Goal: Task Accomplishment & Management: Manage account settings

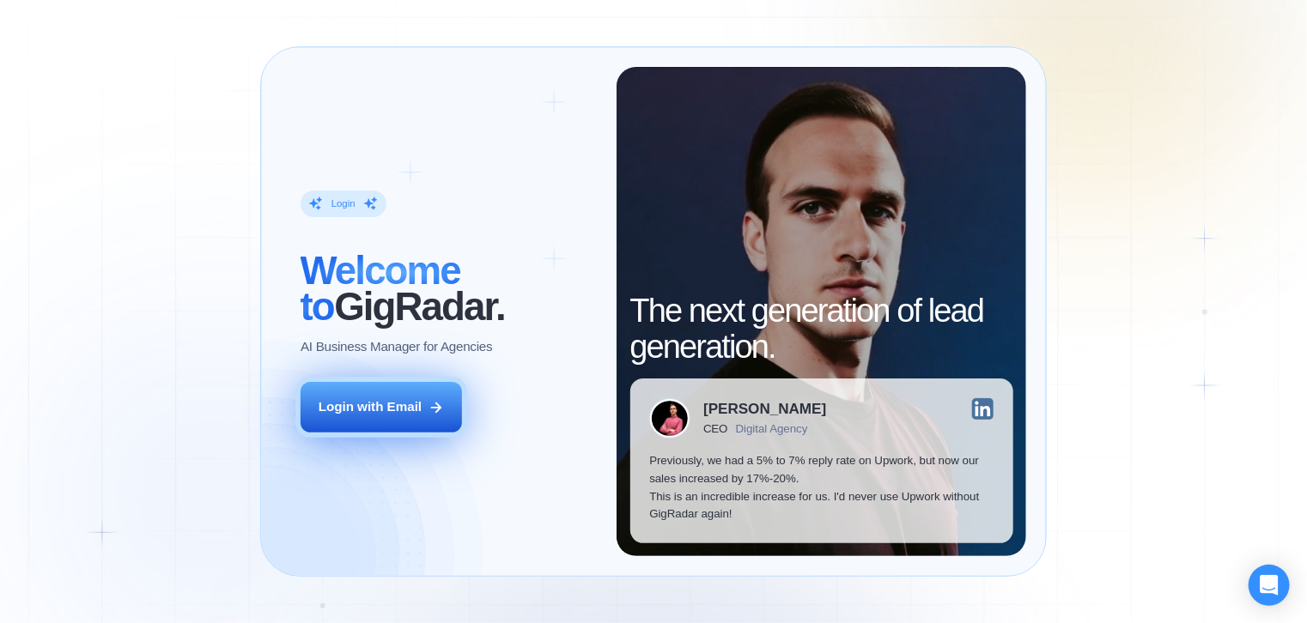
click at [422, 403] on button "Login with Email" at bounding box center [380, 407] width 161 height 51
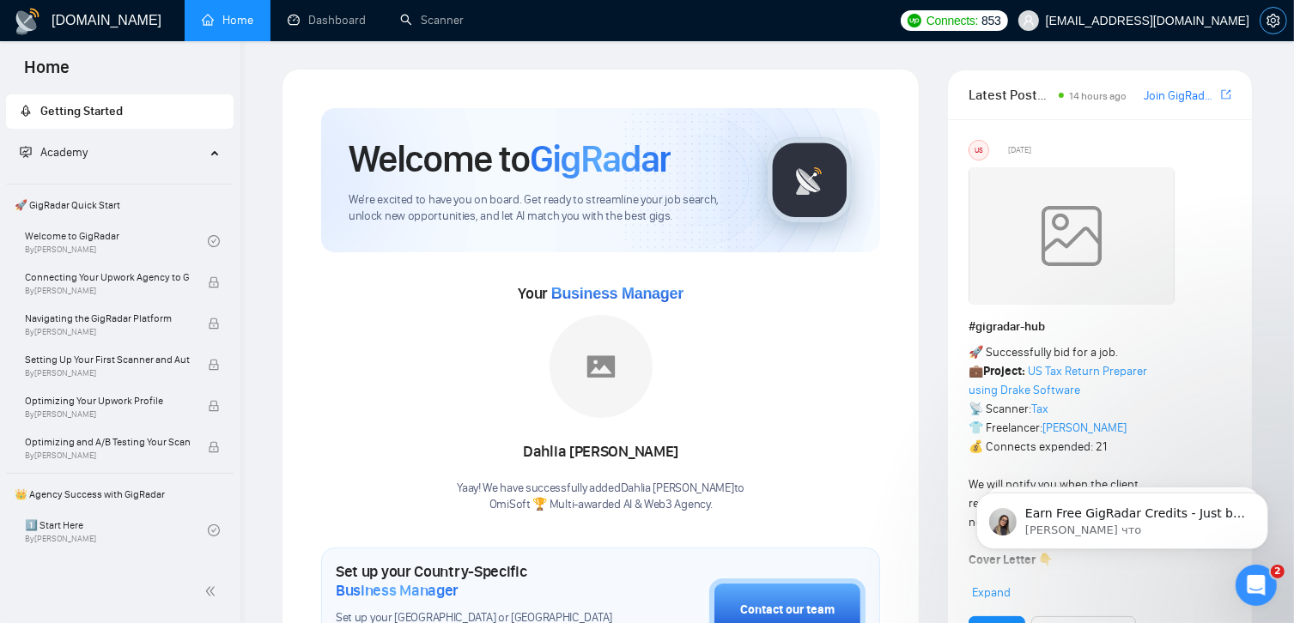
click at [1274, 26] on icon "setting" at bounding box center [1273, 21] width 14 height 14
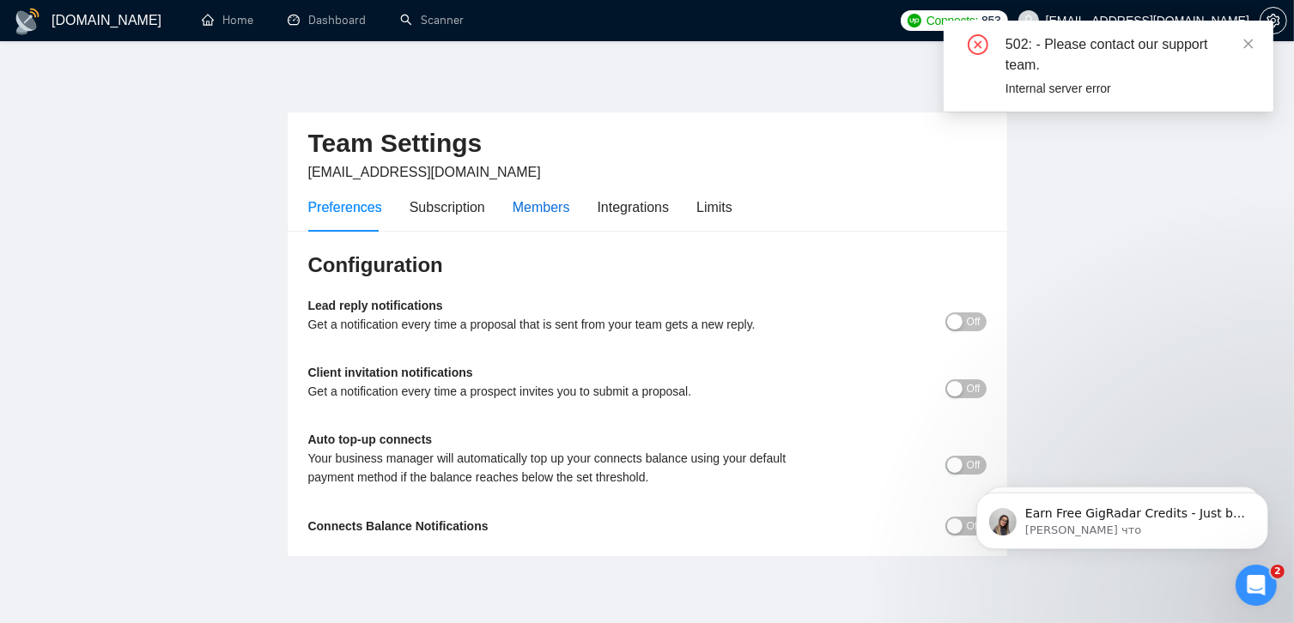
click at [555, 208] on div "Members" at bounding box center [542, 207] width 58 height 21
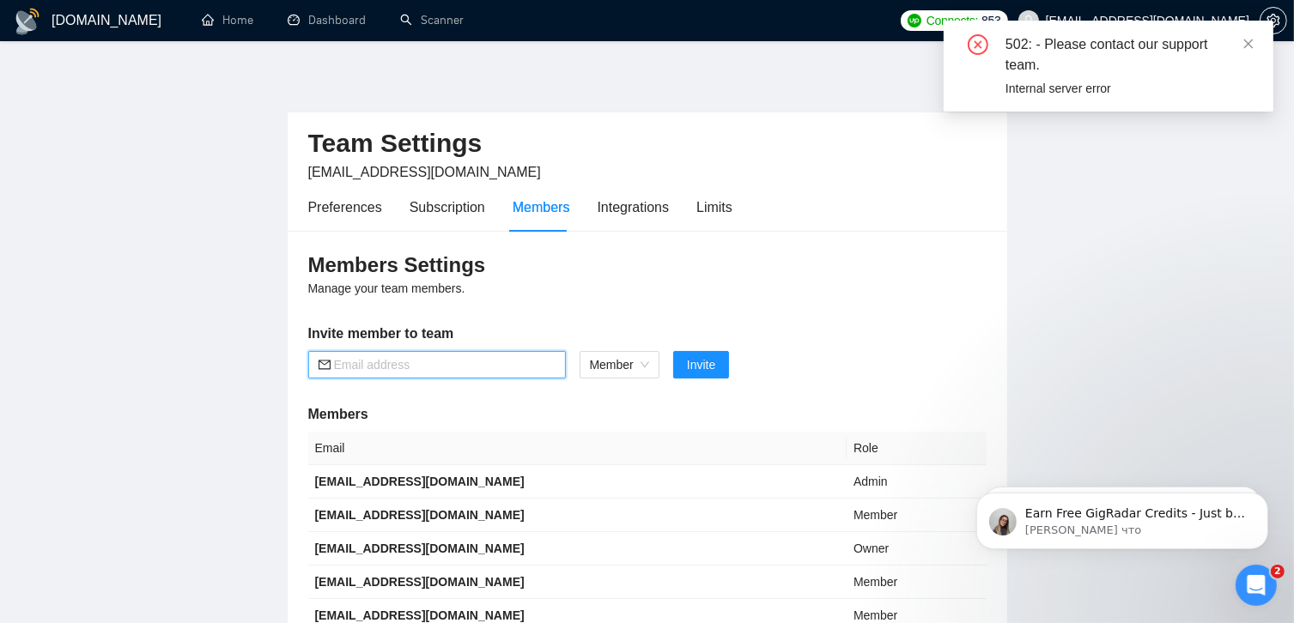
click at [502, 371] on input "text" at bounding box center [445, 364] width 222 height 19
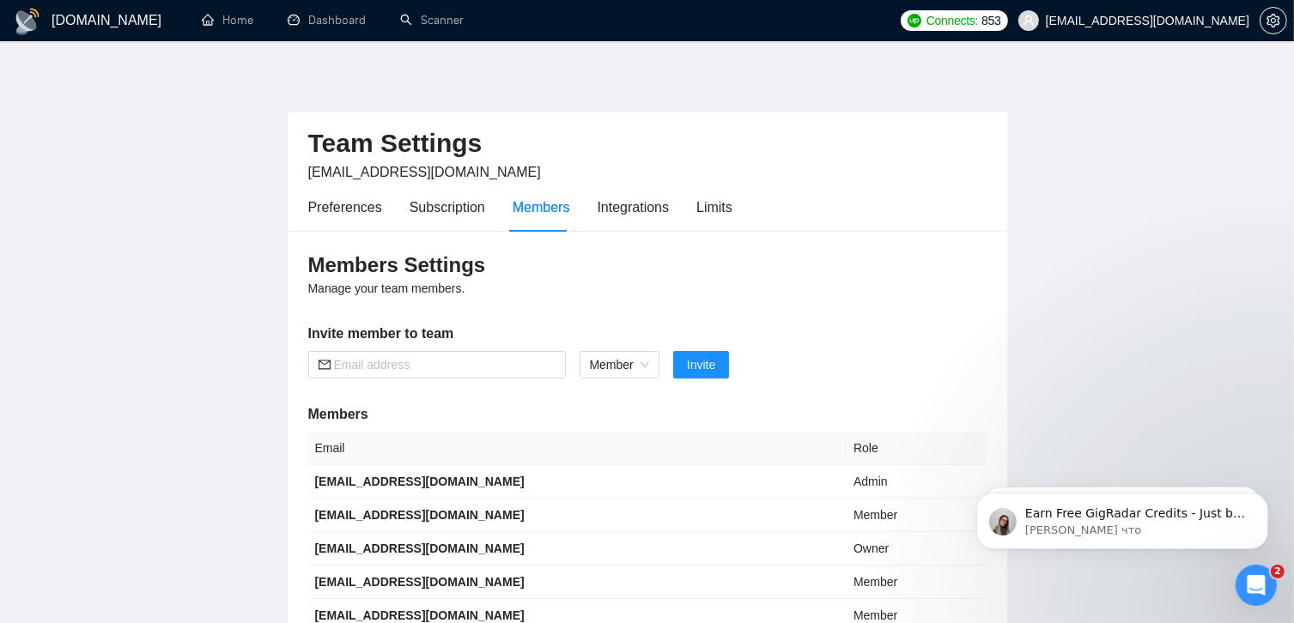
click at [847, 209] on div "Preferences Subscription Members Integrations Limits" at bounding box center [647, 207] width 678 height 49
click at [434, 355] on input "text" at bounding box center [445, 364] width 222 height 19
paste input "sheuumaimat2001@gmail.com"
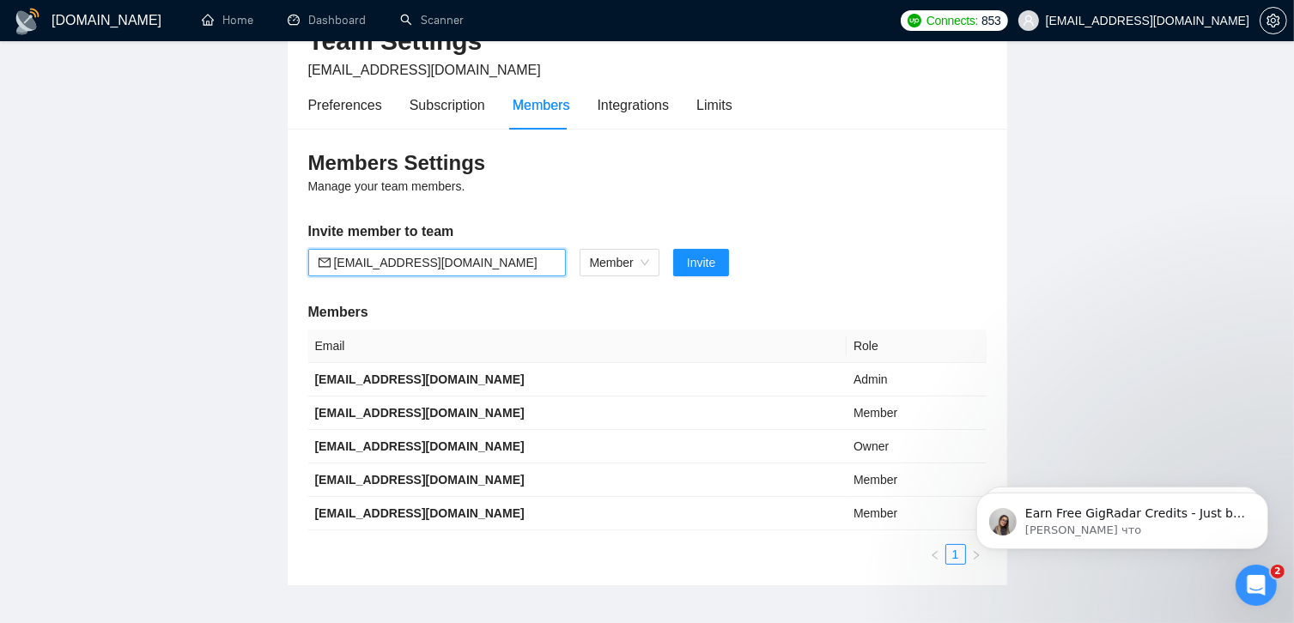
scroll to position [103, 0]
type input "sheuumaimat2001@gmail.com"
click at [704, 263] on span "Invite" at bounding box center [701, 261] width 28 height 19
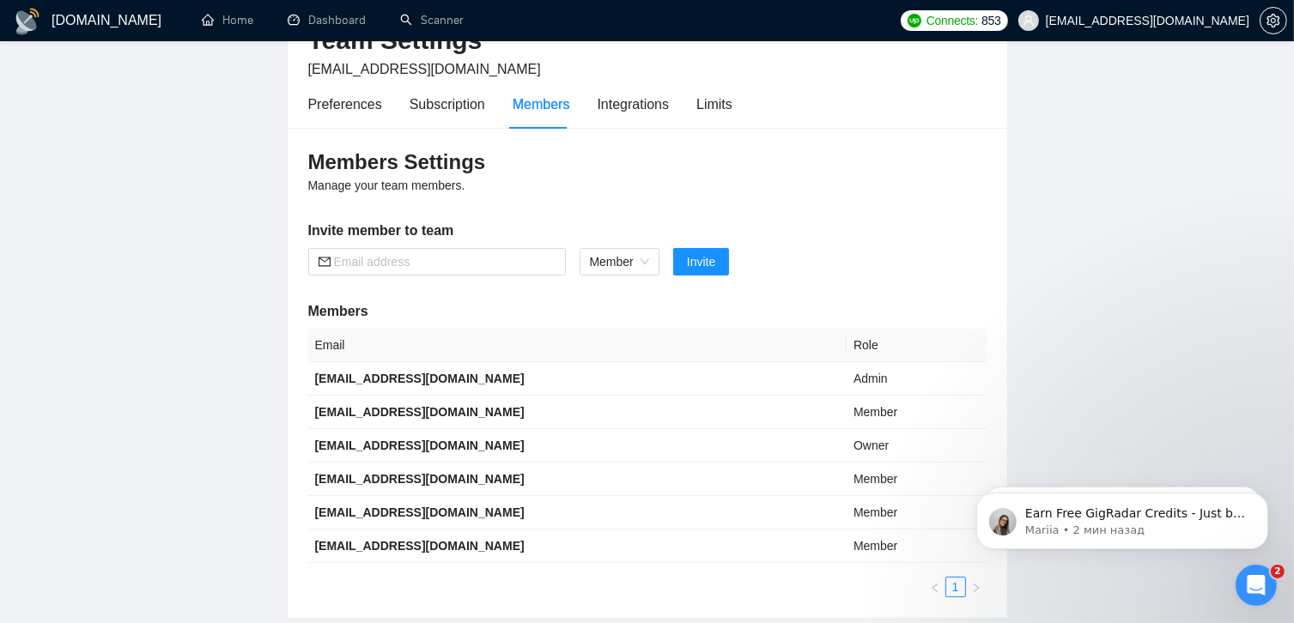
click at [1033, 221] on main "Team Settings omisoftnet@gmail.com Preferences Subscription Members Integration…" at bounding box center [646, 292] width 1239 height 653
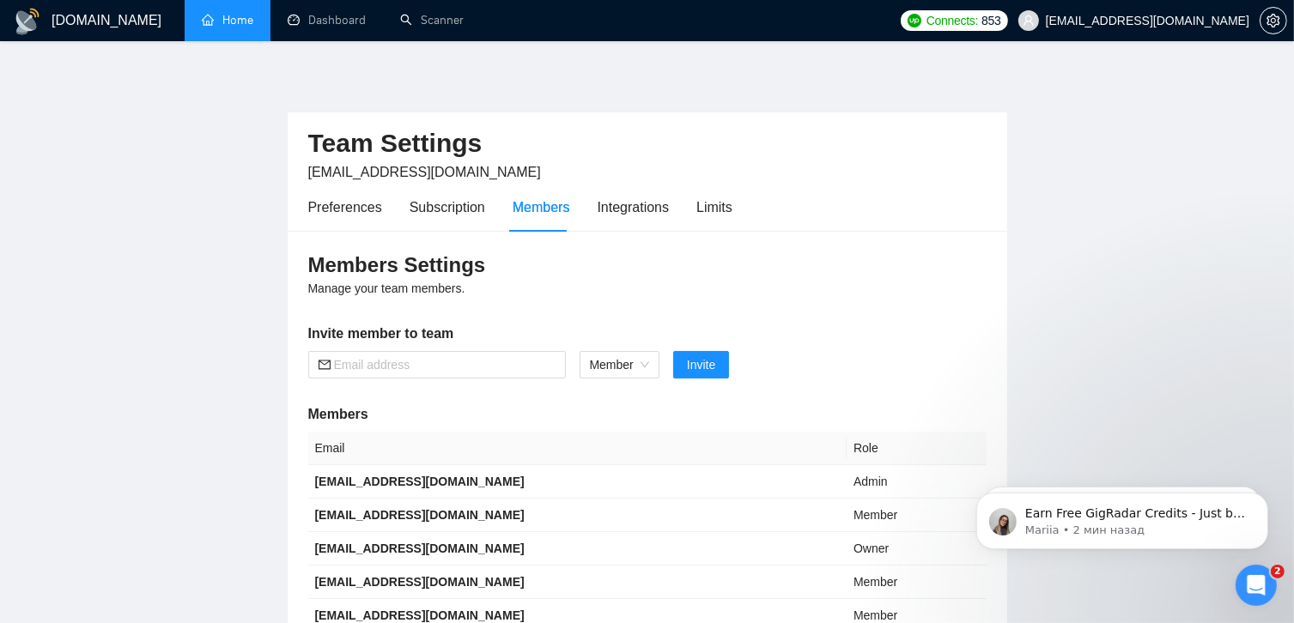
click at [237, 20] on link "Home" at bounding box center [228, 20] width 52 height 15
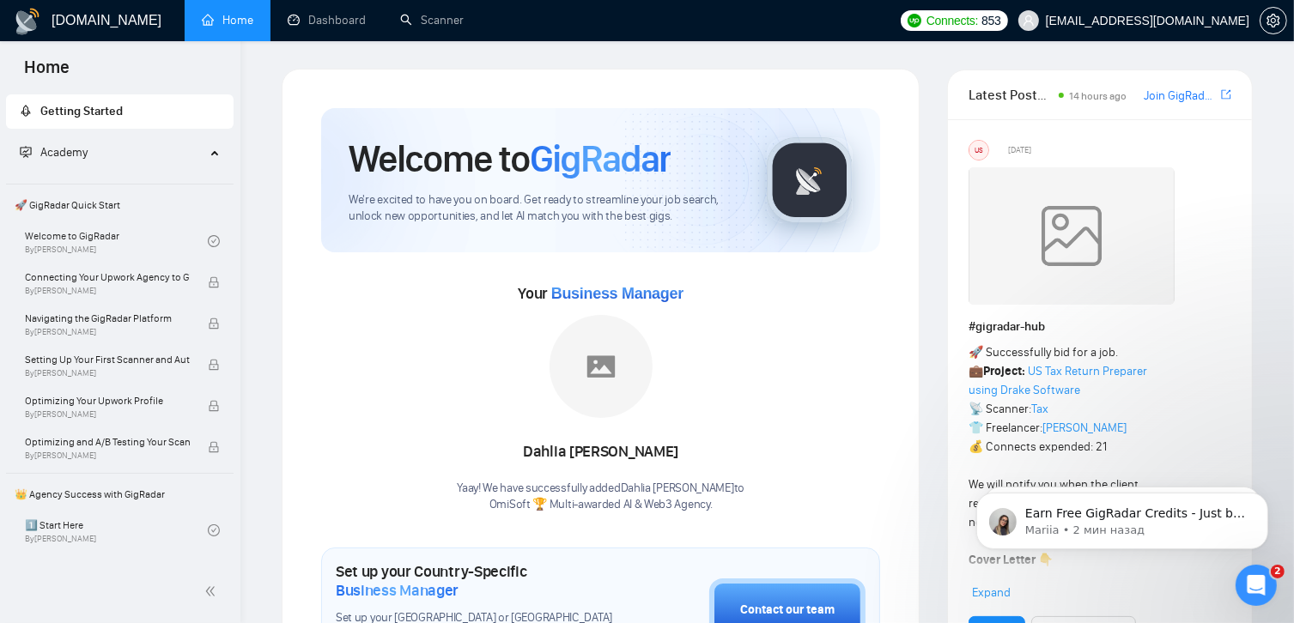
click at [212, 151] on icon at bounding box center [216, 151] width 9 height 0
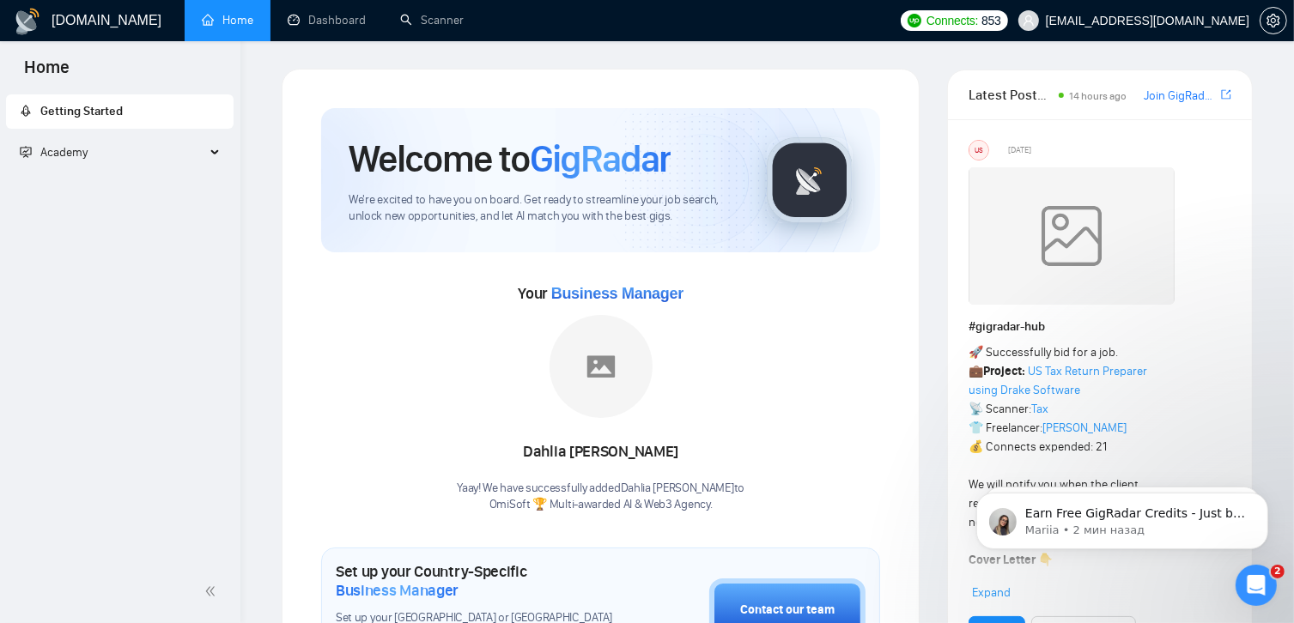
click at [216, 153] on div "Academy" at bounding box center [120, 153] width 228 height 34
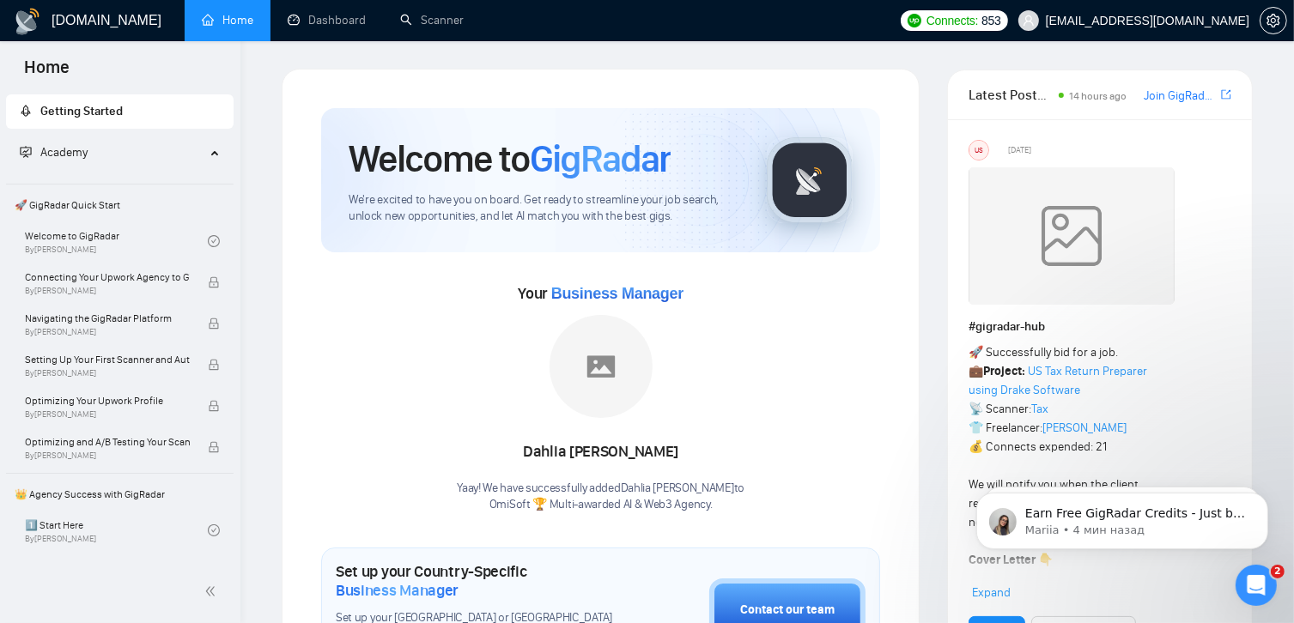
click at [117, 149] on span "Academy" at bounding box center [112, 153] width 185 height 34
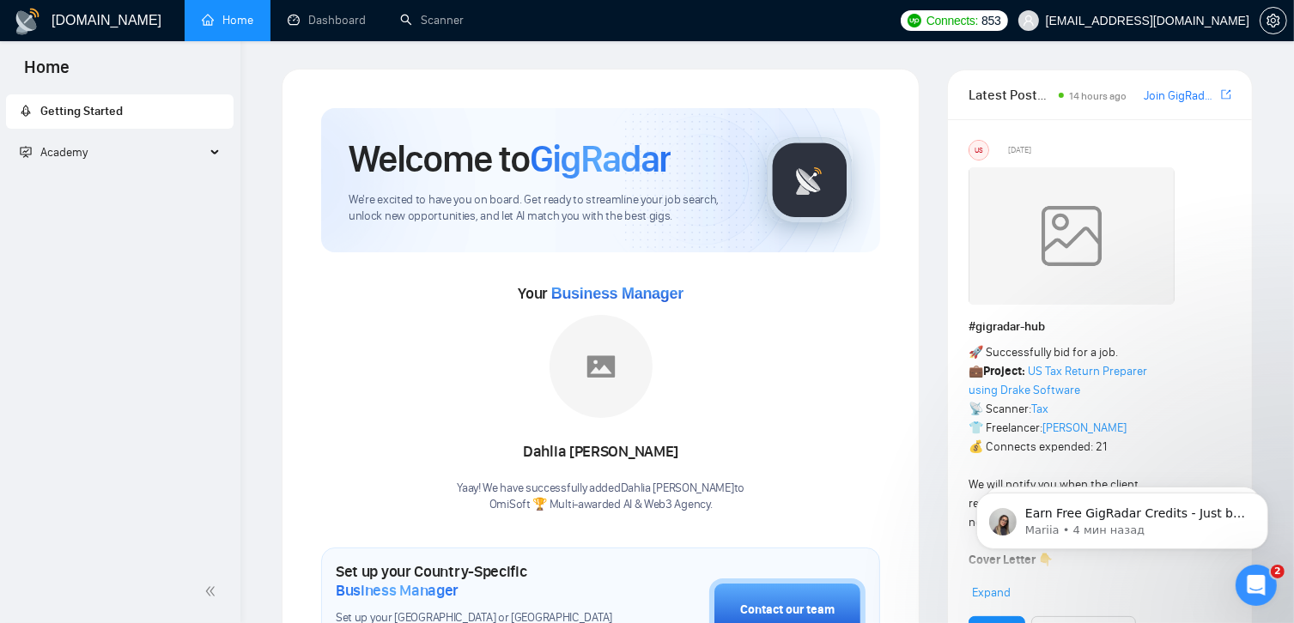
click at [117, 149] on span "Academy" at bounding box center [112, 153] width 185 height 34
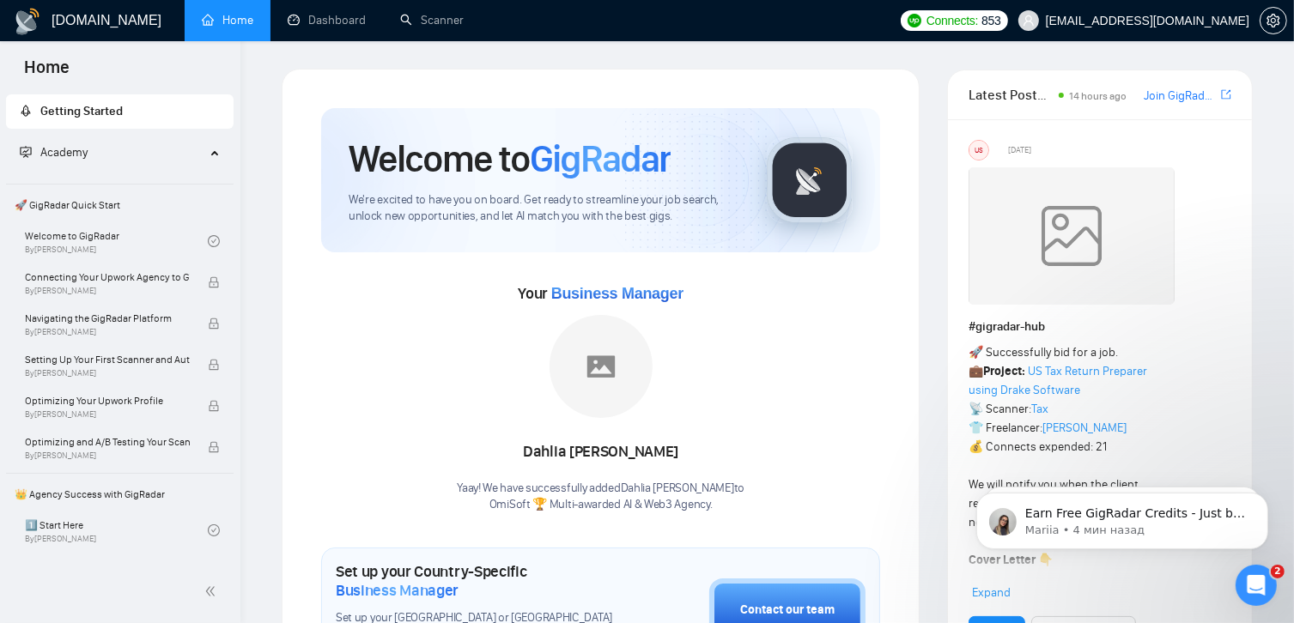
click at [112, 197] on span "🚀 GigRadar Quick Start" at bounding box center [120, 205] width 224 height 34
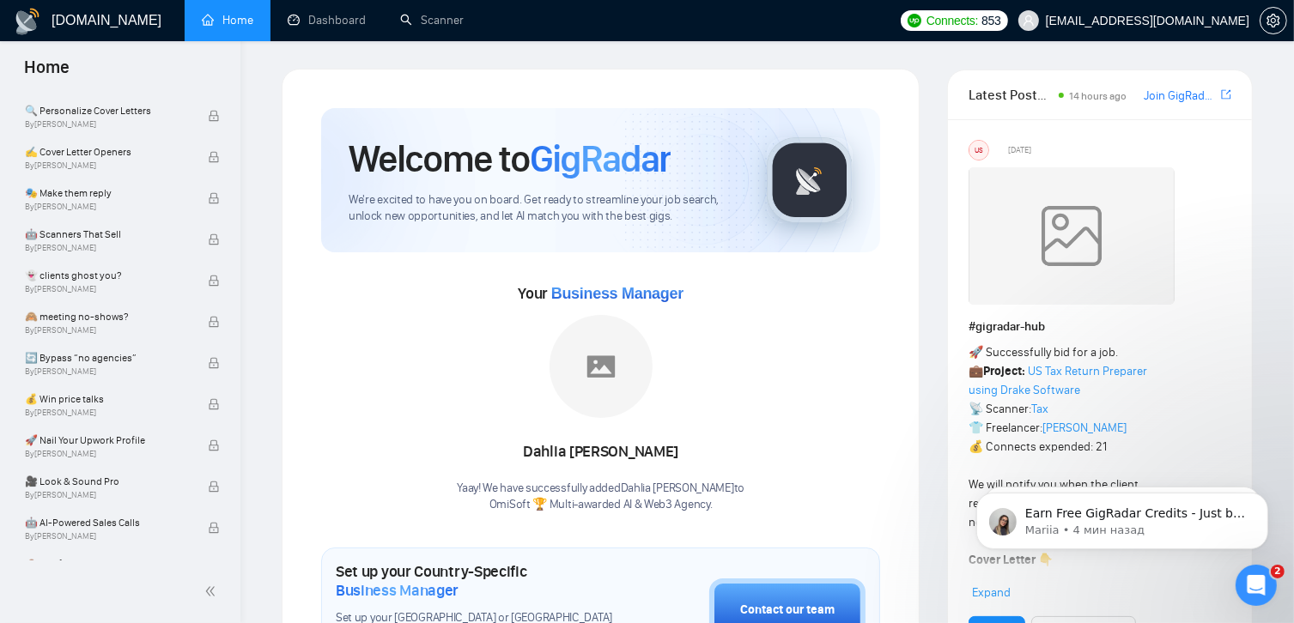
scroll to position [1101, 0]
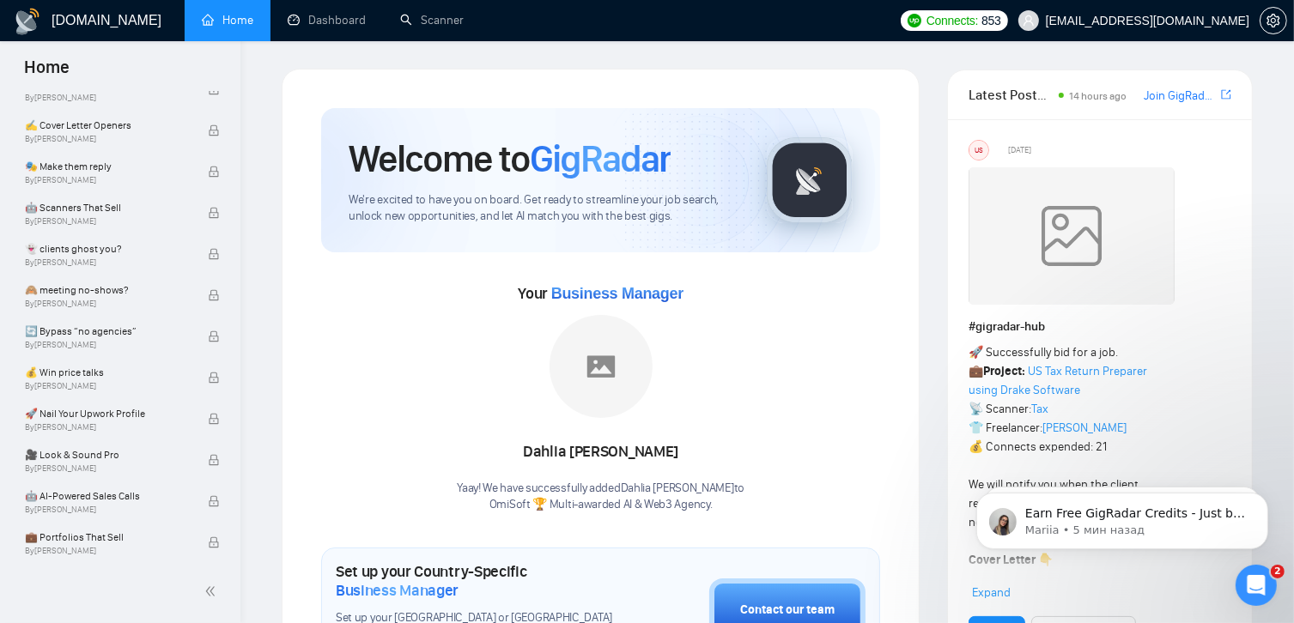
click at [736, 495] on div "Yaay! We have successfully added Dahlia Winda Astuti to OmiSoft 🏆 Multi-awarded…" at bounding box center [601, 497] width 288 height 33
